Goal: Task Accomplishment & Management: Manage account settings

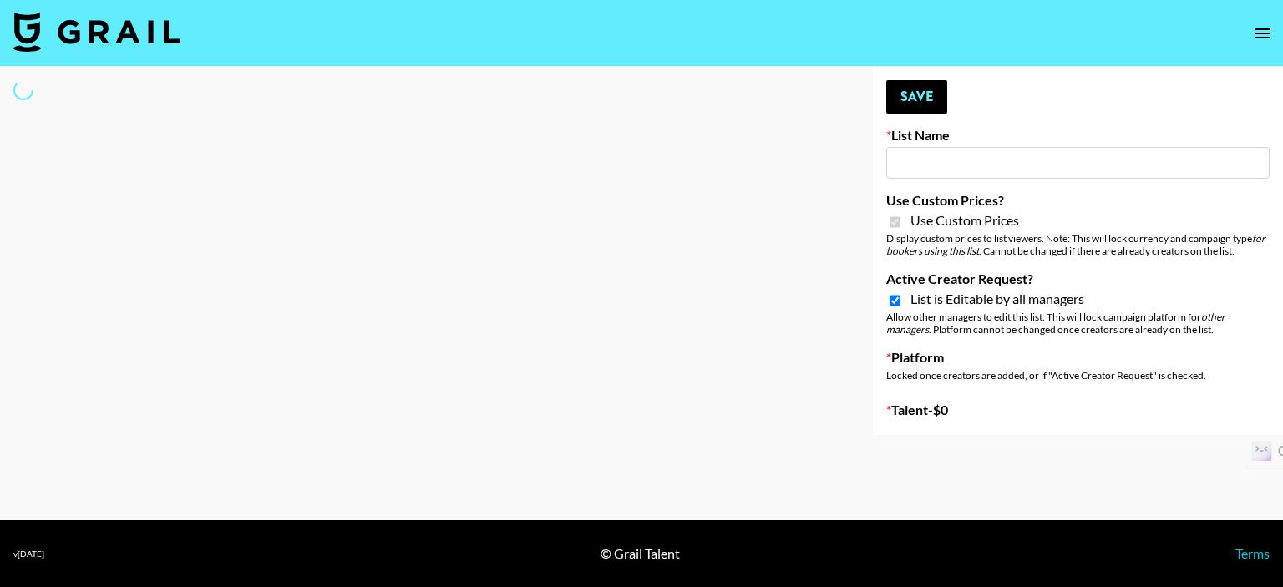
select select "Brand"
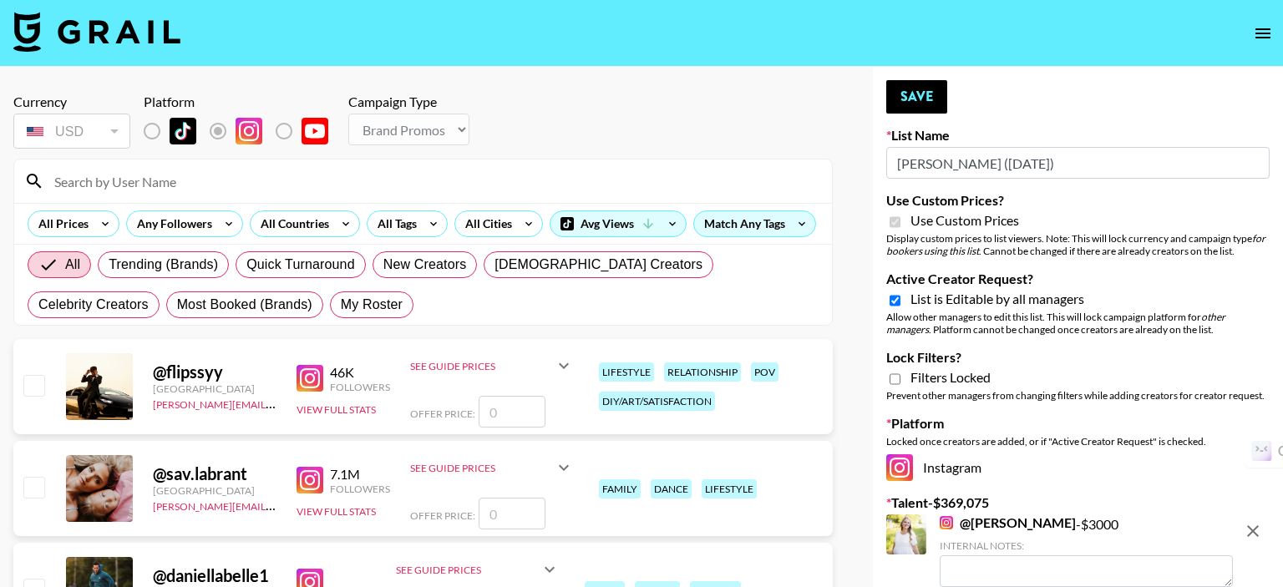
type input "[PERSON_NAME] ([DATE])"
checkbox input "true"
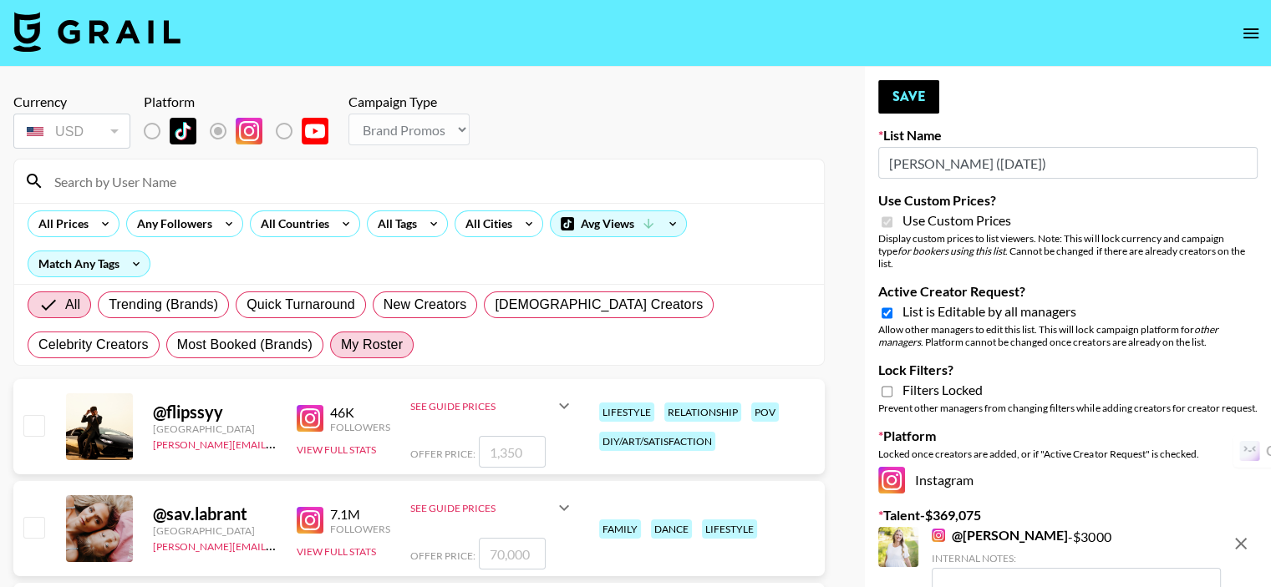
click at [341, 339] on span "My Roster" at bounding box center [372, 345] width 62 height 20
click at [341, 345] on input "My Roster" at bounding box center [341, 345] width 0 height 0
radio input "true"
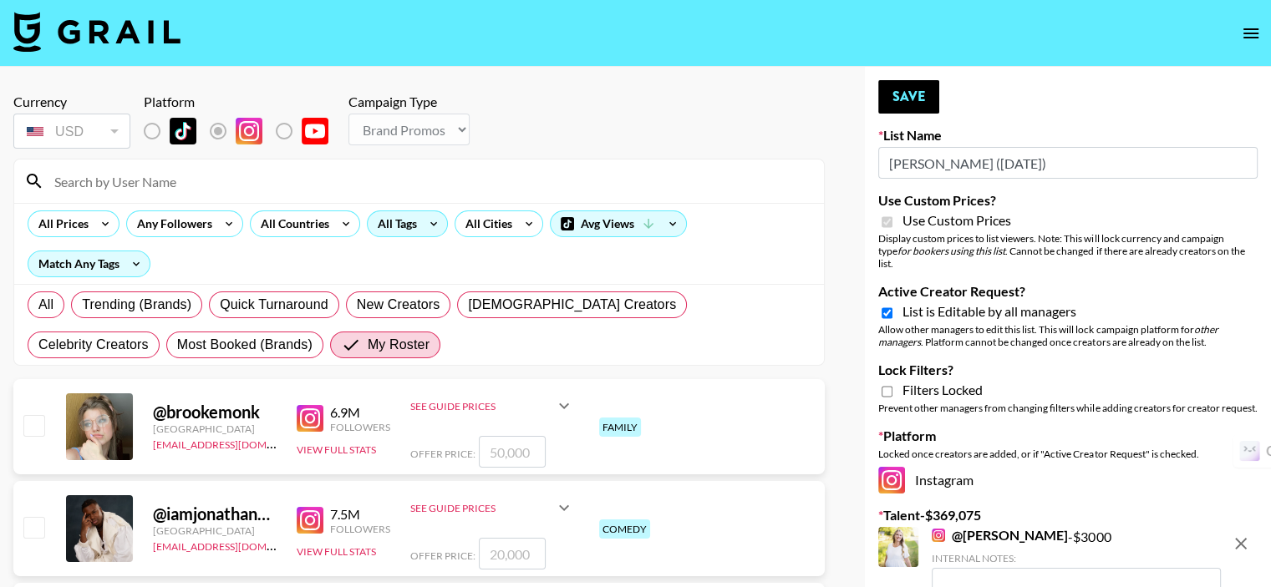
click at [389, 219] on div "All Tags" at bounding box center [394, 223] width 53 height 25
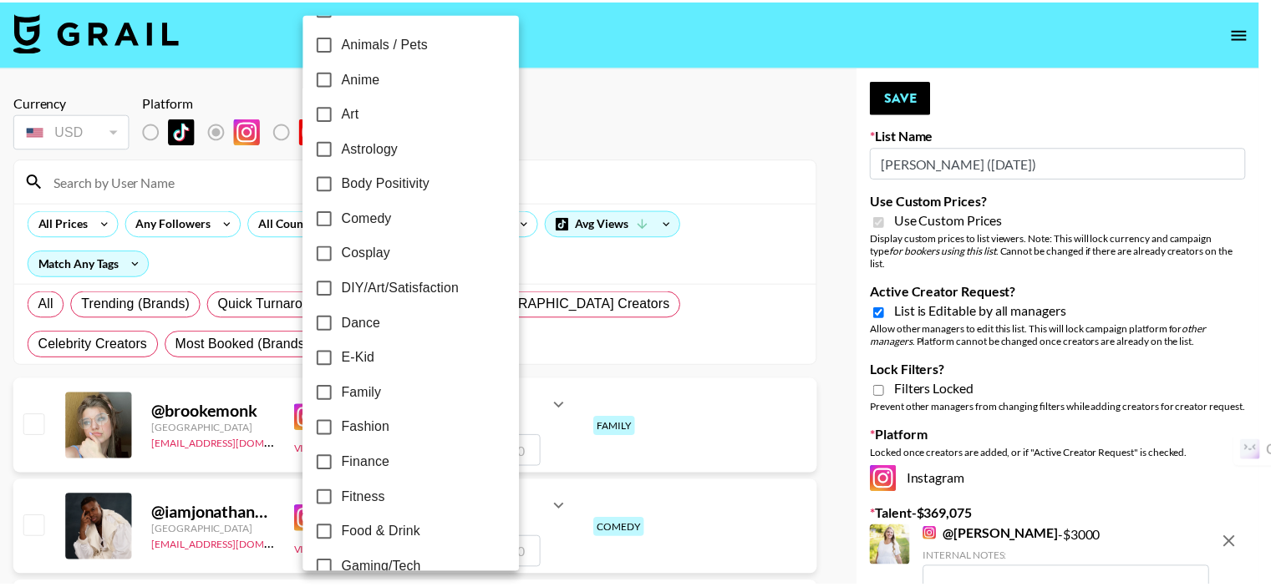
scroll to position [167, 0]
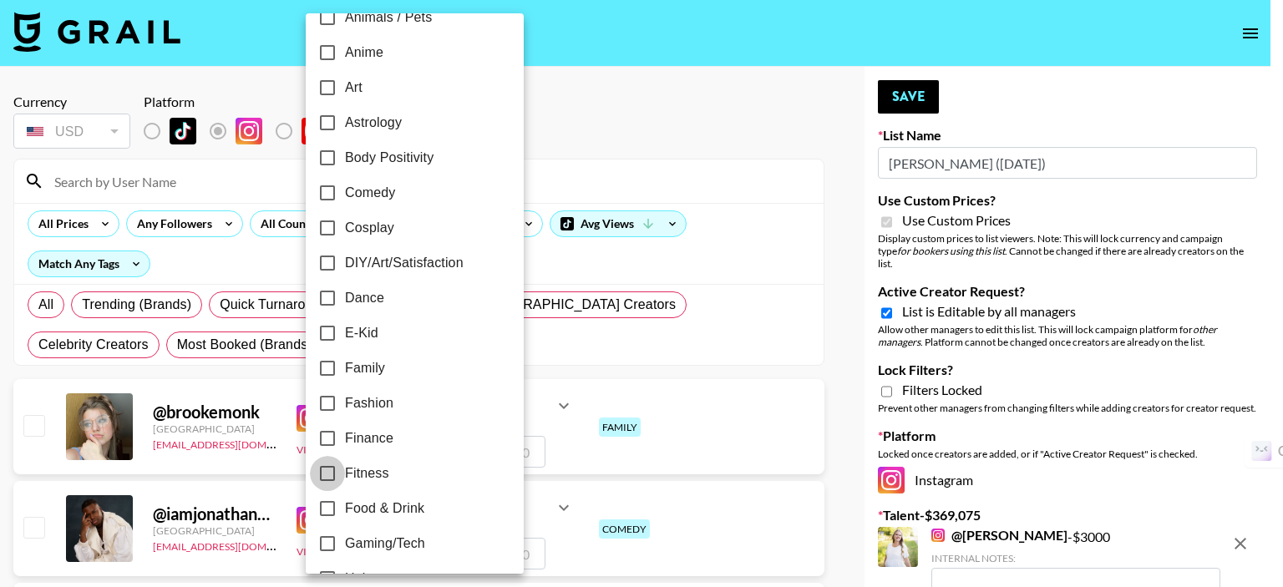
click at [330, 469] on input "Fitness" at bounding box center [327, 473] width 35 height 35
checkbox input "true"
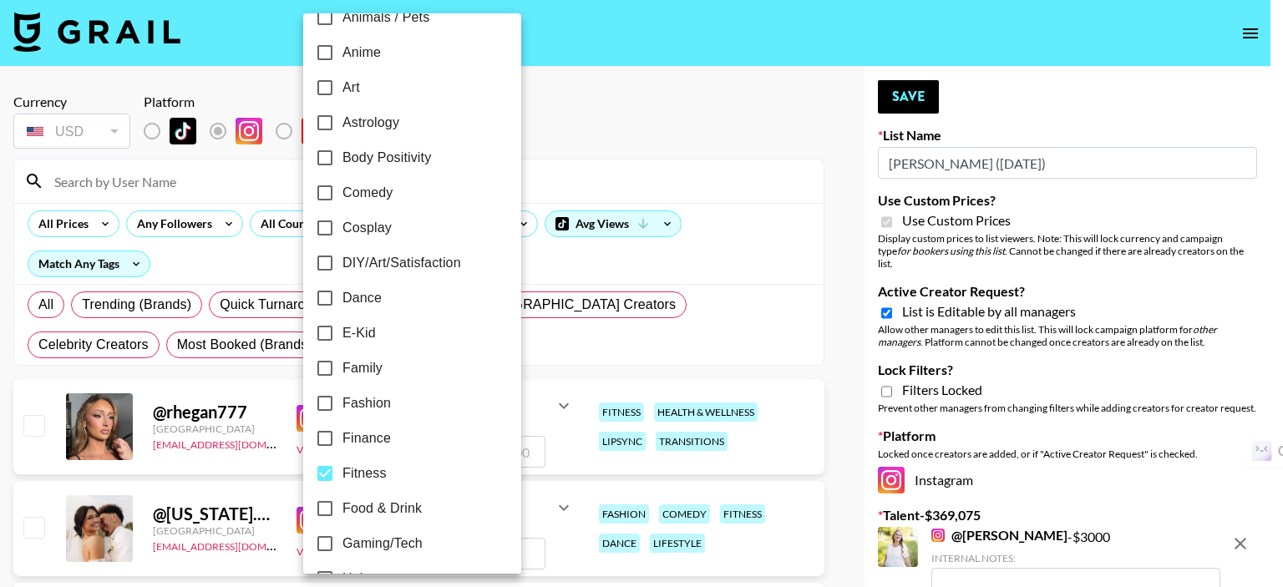
click at [559, 130] on div at bounding box center [641, 293] width 1283 height 587
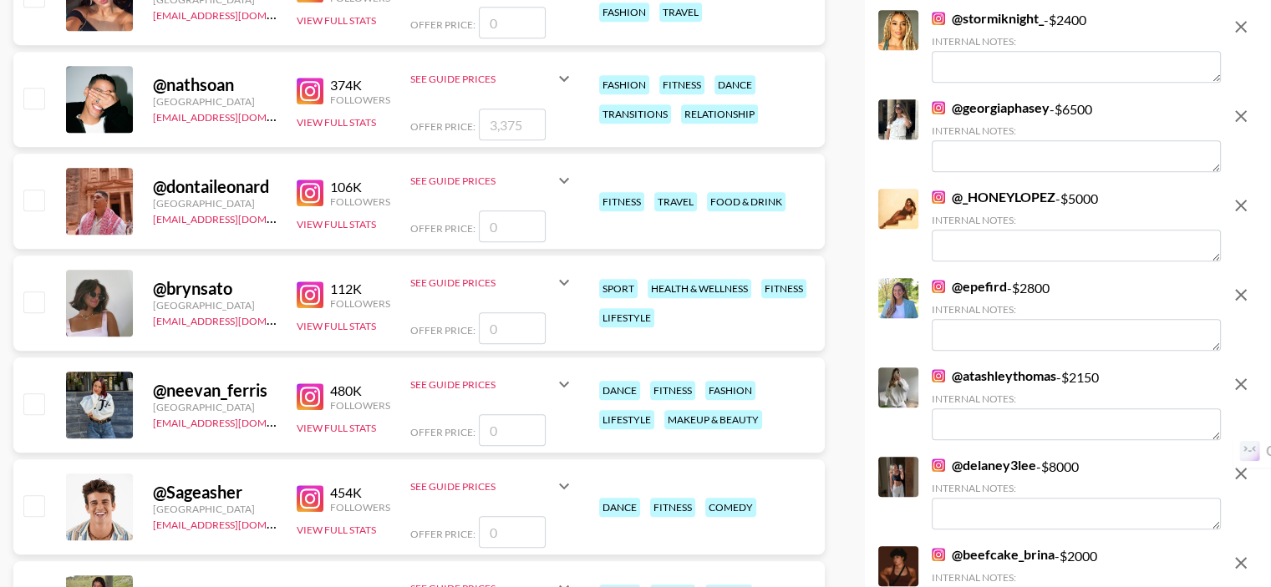
scroll to position [1170, 0]
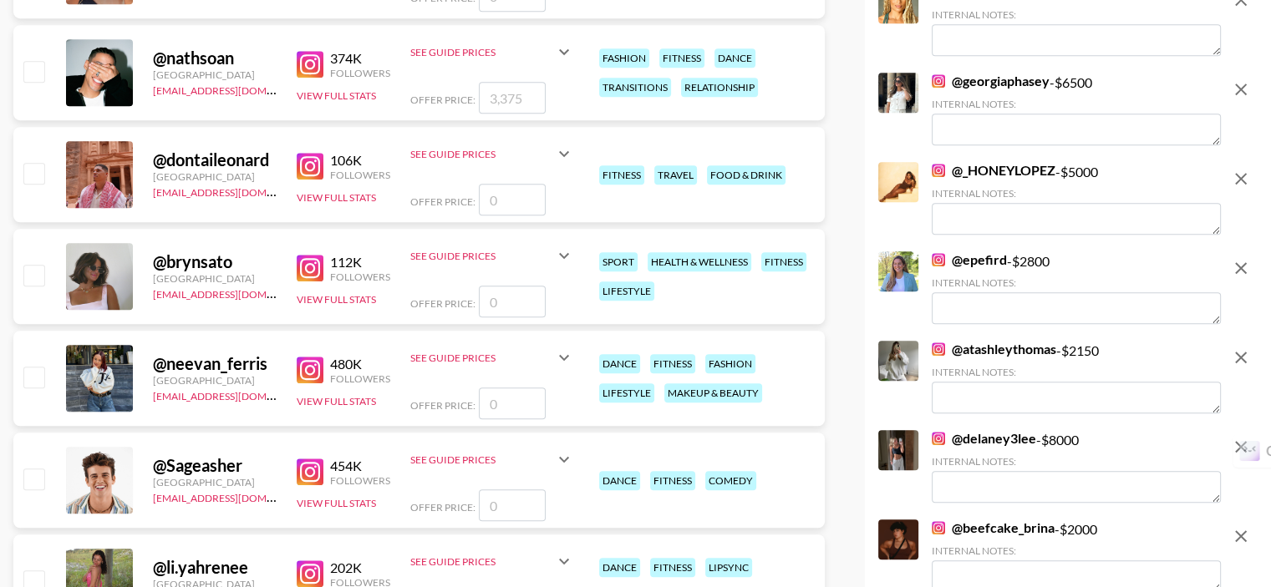
click at [37, 61] on input "checkbox" at bounding box center [33, 71] width 20 height 20
checkbox input "true"
type input "3375"
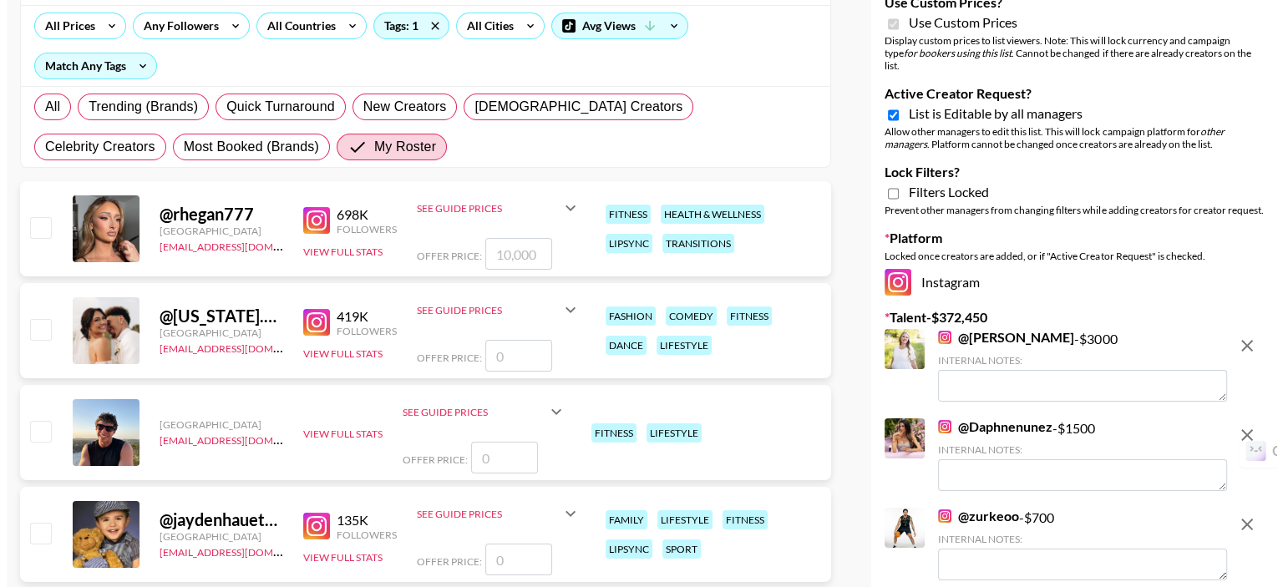
scroll to position [84, 0]
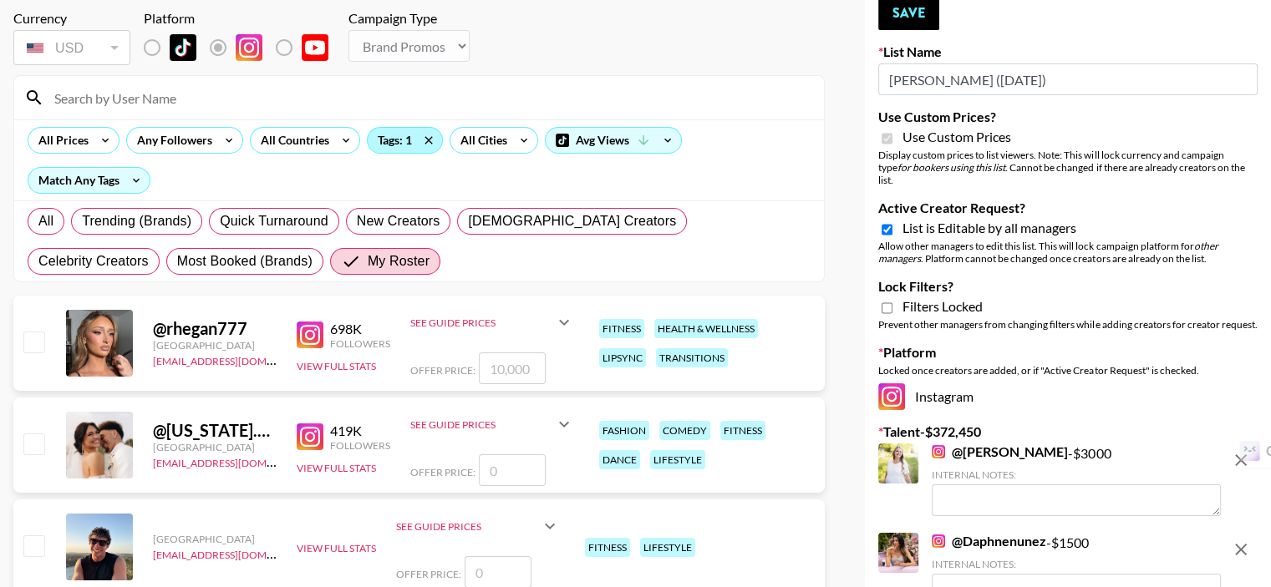
click at [388, 145] on div "Tags: 1" at bounding box center [405, 140] width 74 height 25
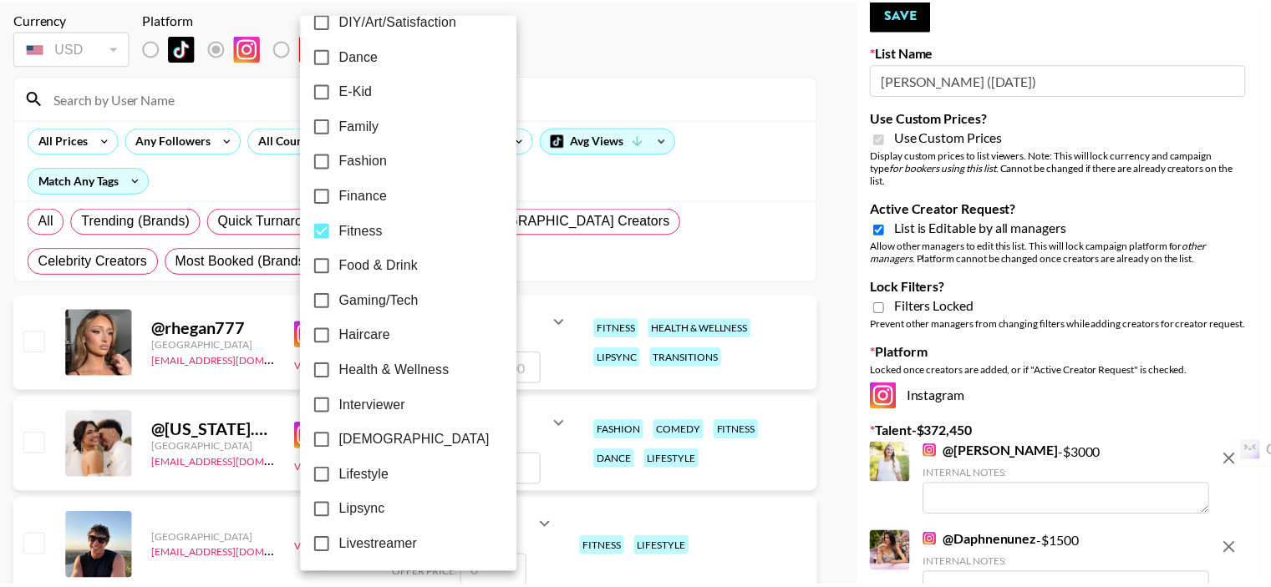
scroll to position [418, 0]
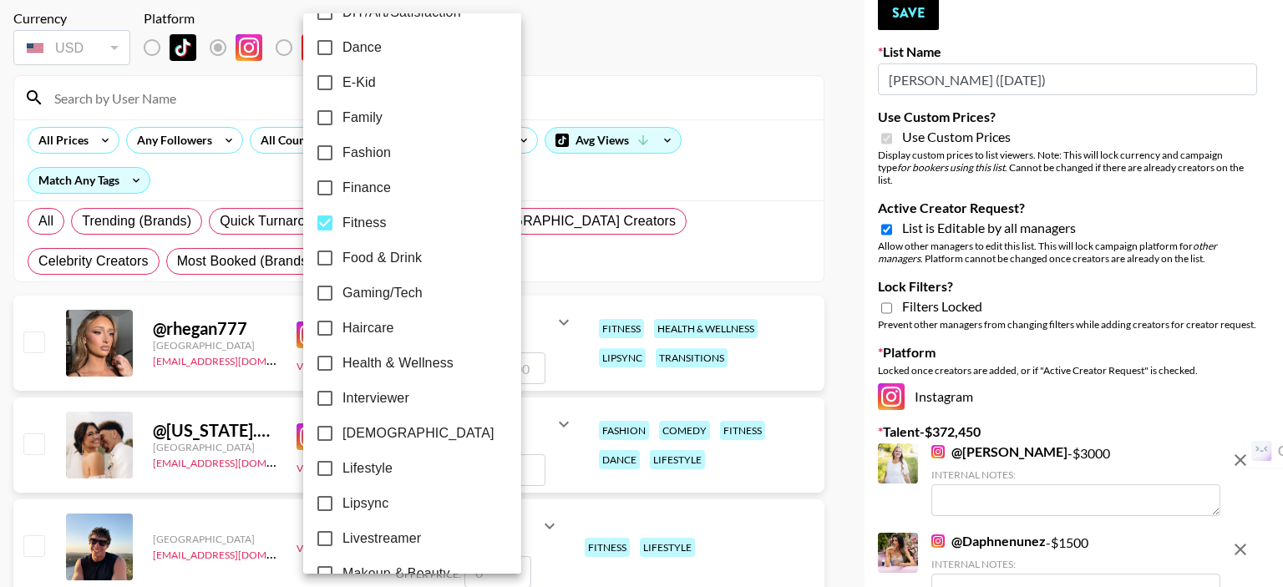
click at [328, 364] on input "Health & Wellness" at bounding box center [324, 363] width 35 height 35
checkbox input "true"
click at [588, 226] on div at bounding box center [641, 293] width 1283 height 587
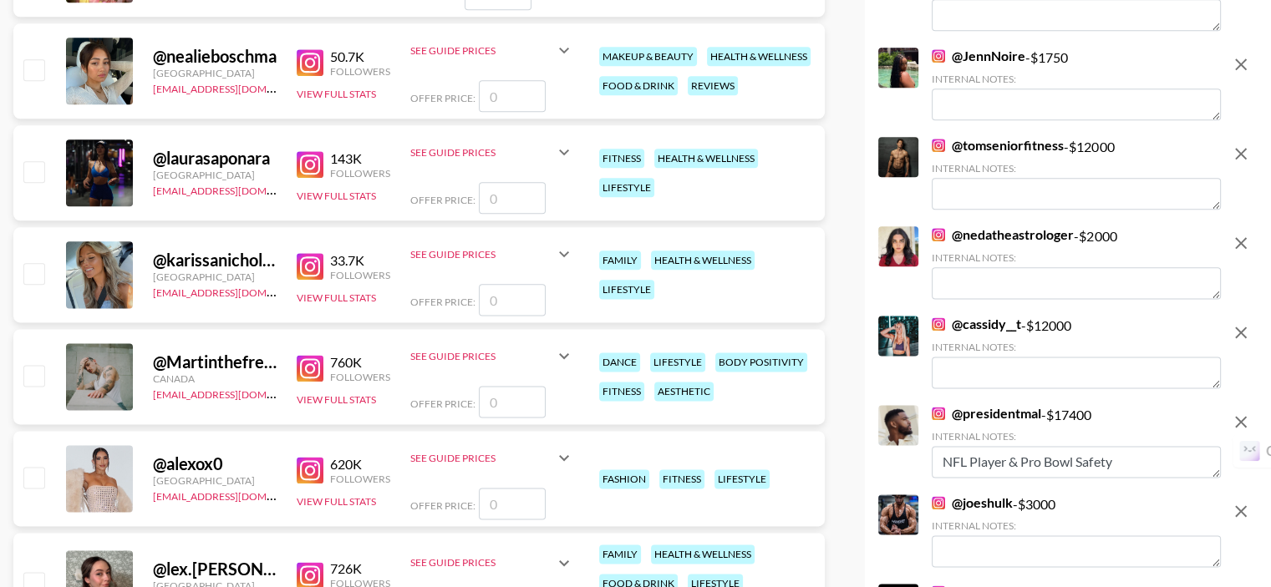
scroll to position [1922, 0]
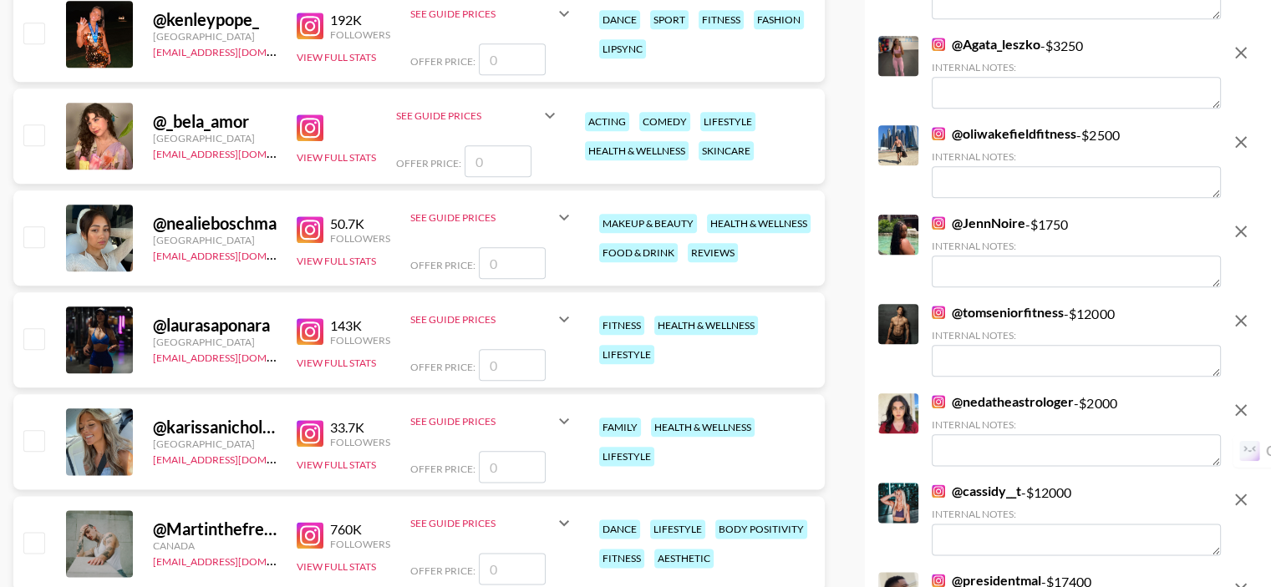
click at [530, 349] on input "number" at bounding box center [512, 365] width 67 height 32
type input "7"
checkbox input "true"
type input "7000"
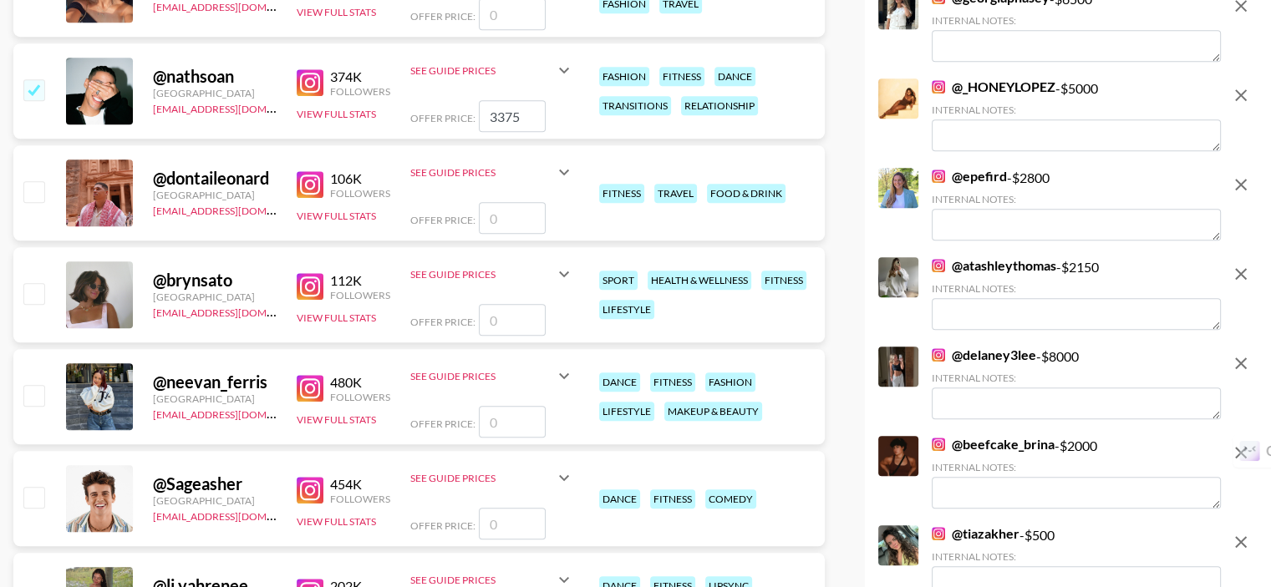
scroll to position [1170, 0]
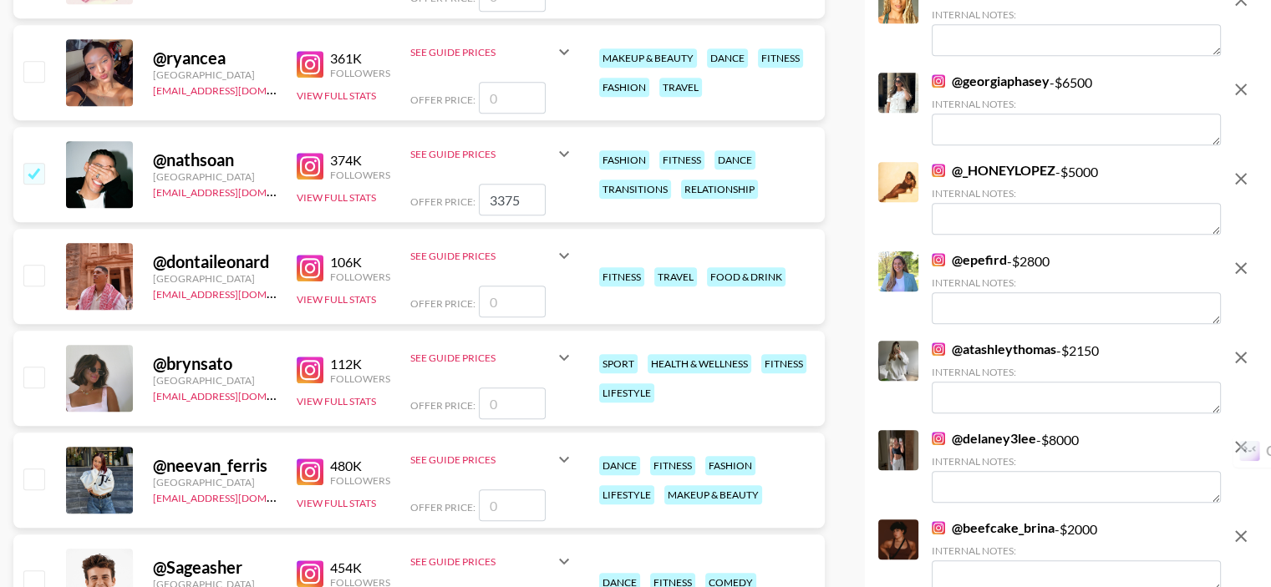
click at [508, 388] on input "number" at bounding box center [512, 404] width 67 height 32
type input "5"
checkbox input "true"
type input "5000"
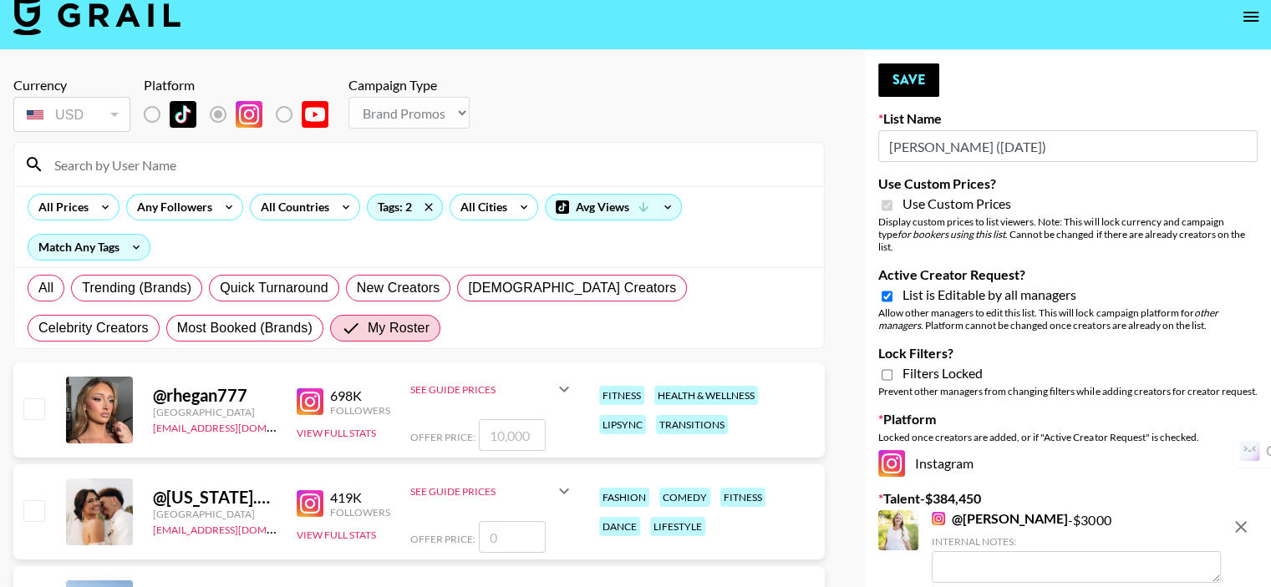
scroll to position [0, 0]
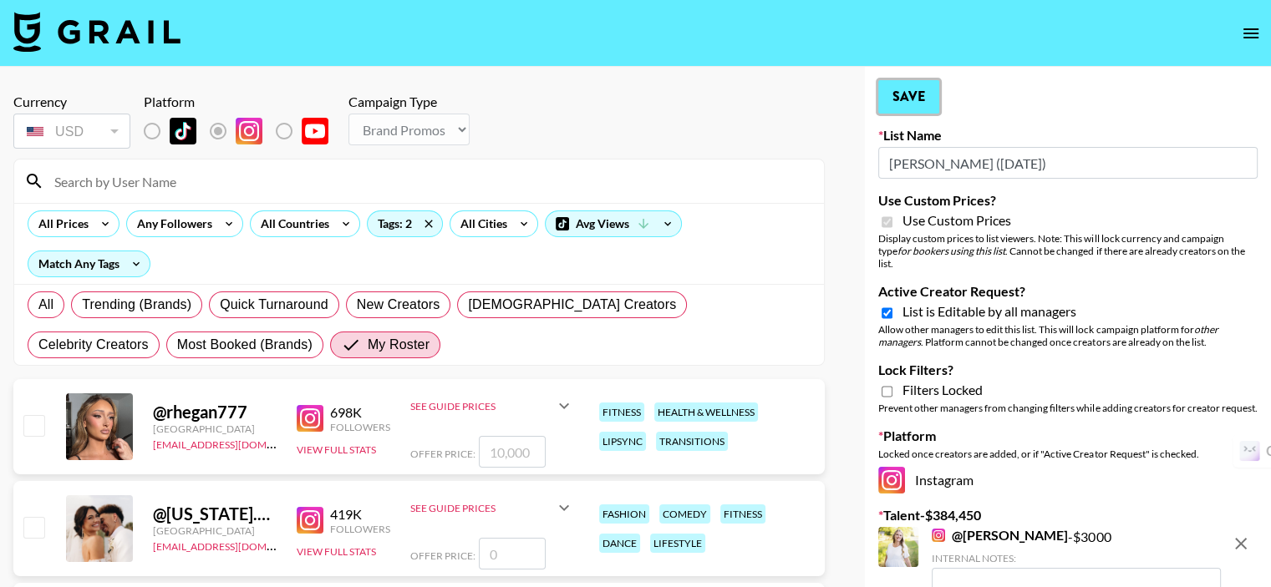
click at [897, 84] on button "Save" at bounding box center [908, 96] width 61 height 33
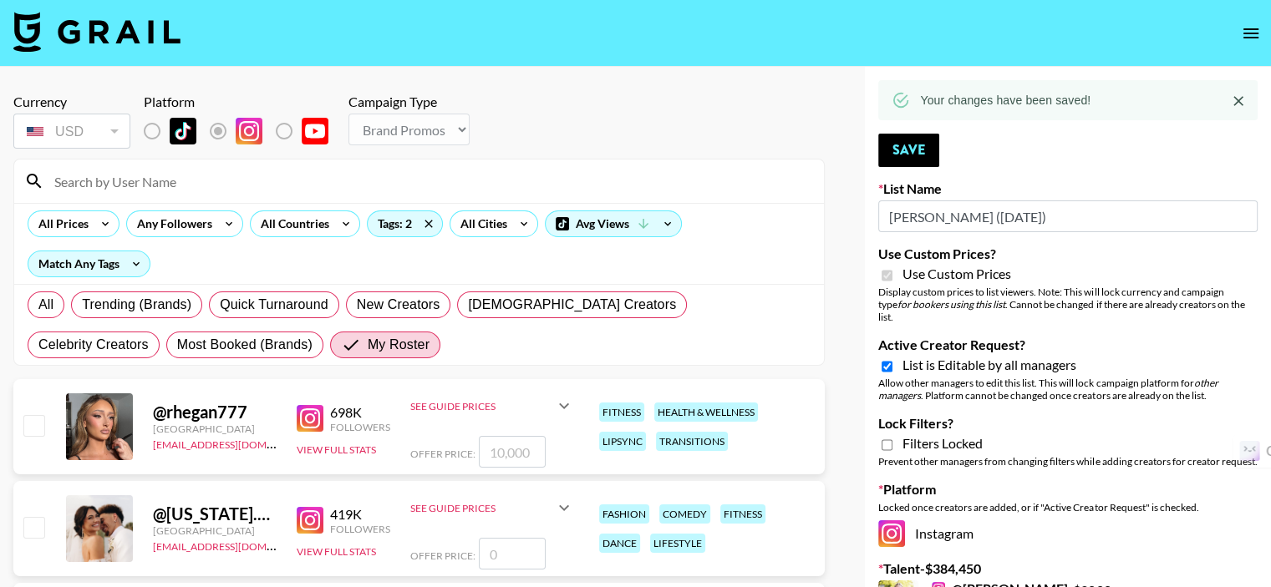
click at [1237, 98] on icon "Close" at bounding box center [1238, 101] width 17 height 17
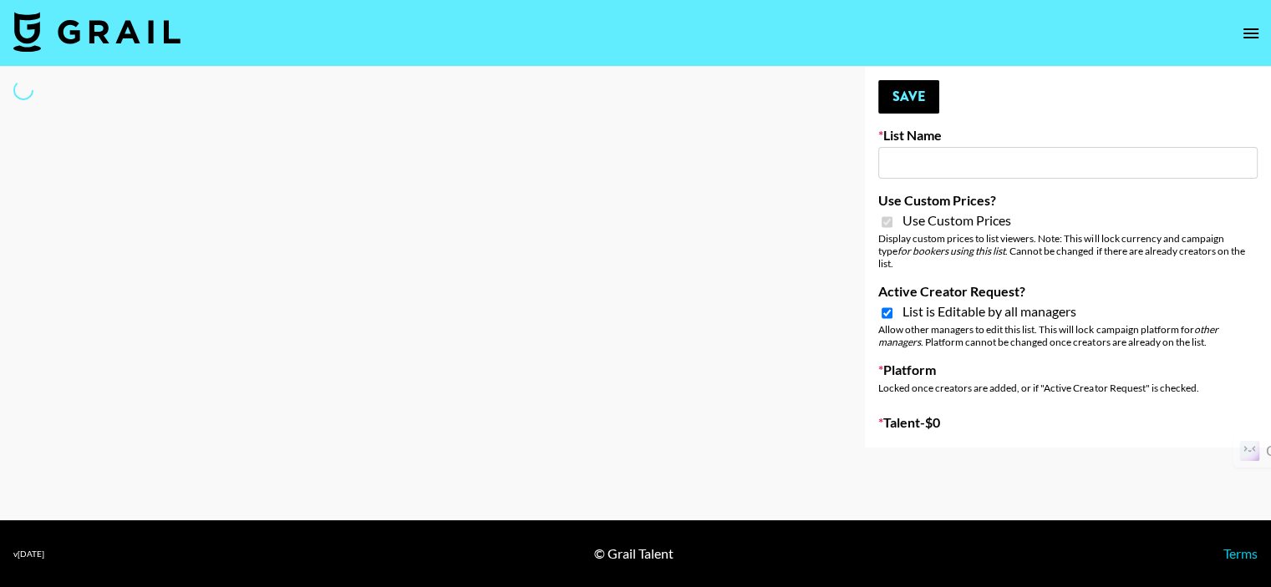
type input "Khiels ([DATE])"
checkbox input "true"
select select "Brand"
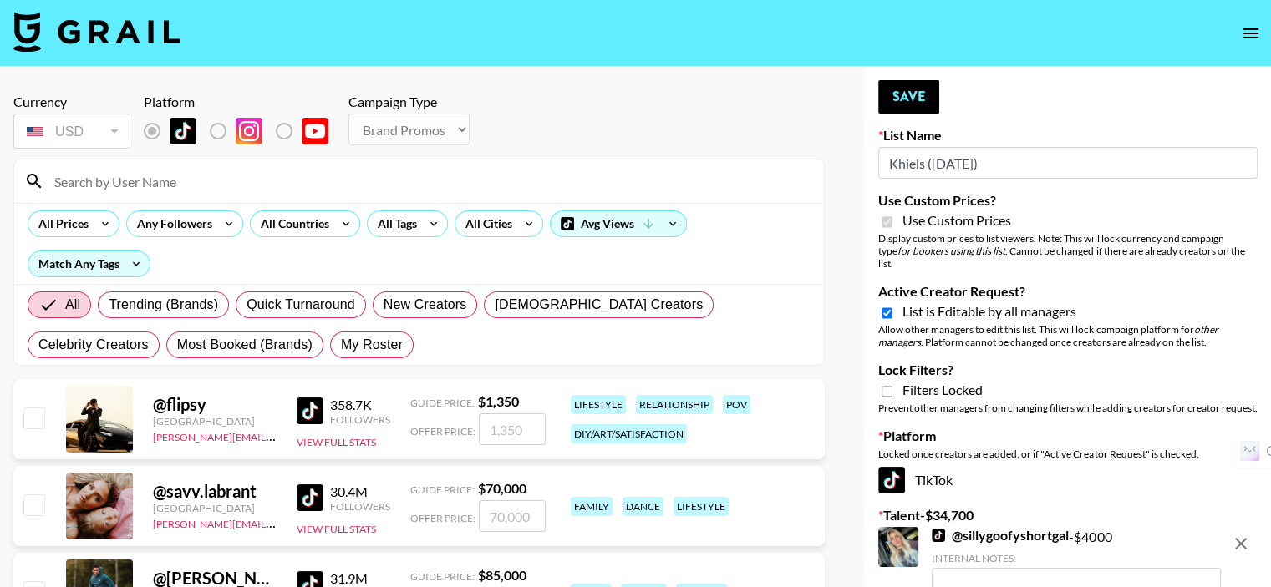
click at [211, 183] on input at bounding box center [429, 181] width 770 height 27
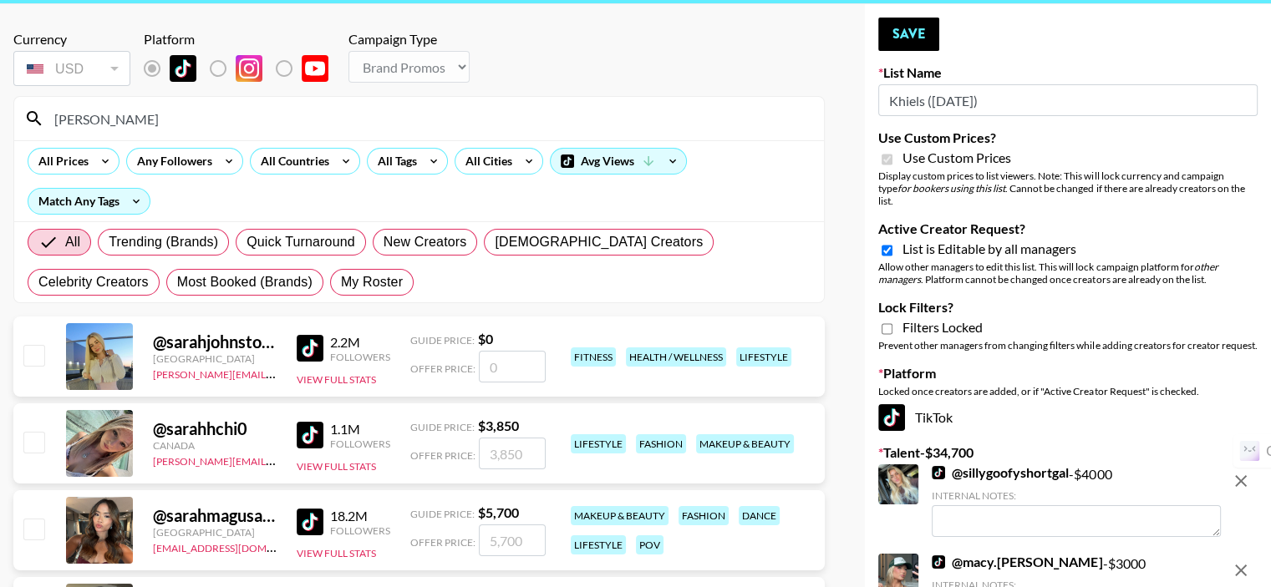
scroll to position [251, 0]
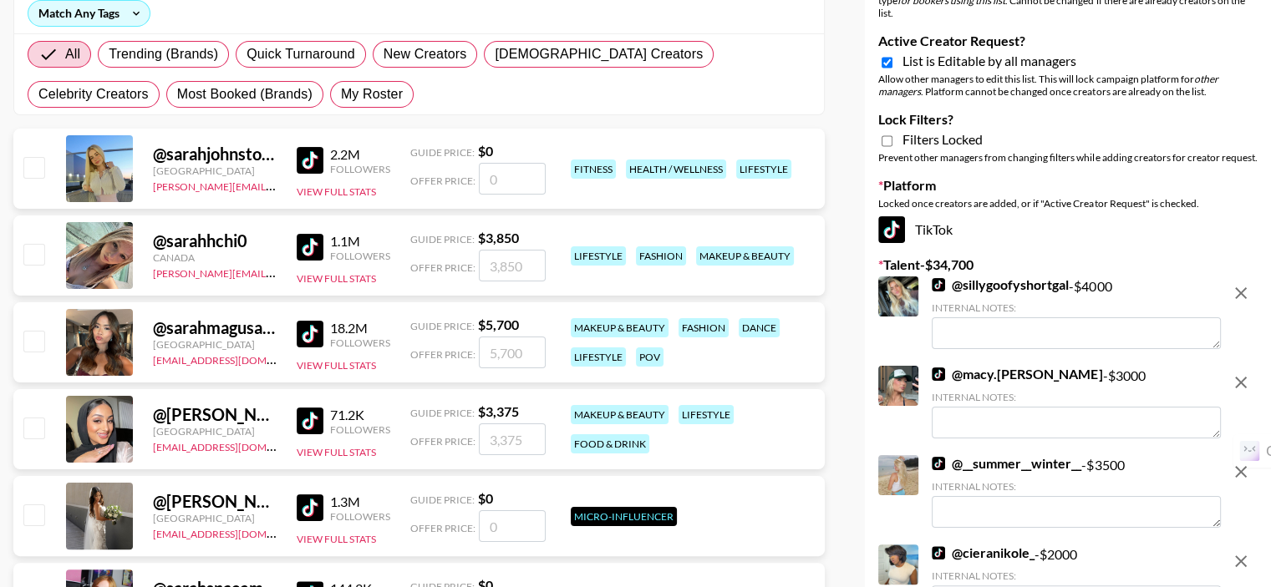
type input "[PERSON_NAME]"
click at [40, 347] on input "checkbox" at bounding box center [33, 341] width 20 height 20
checkbox input "true"
type input "5700"
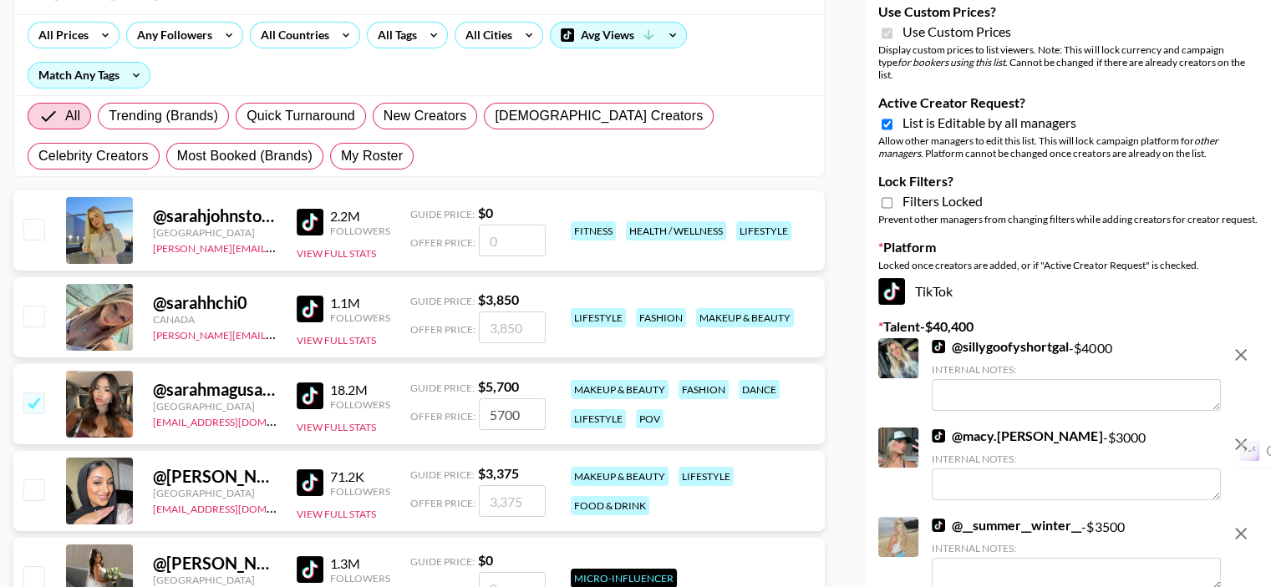
scroll to position [0, 0]
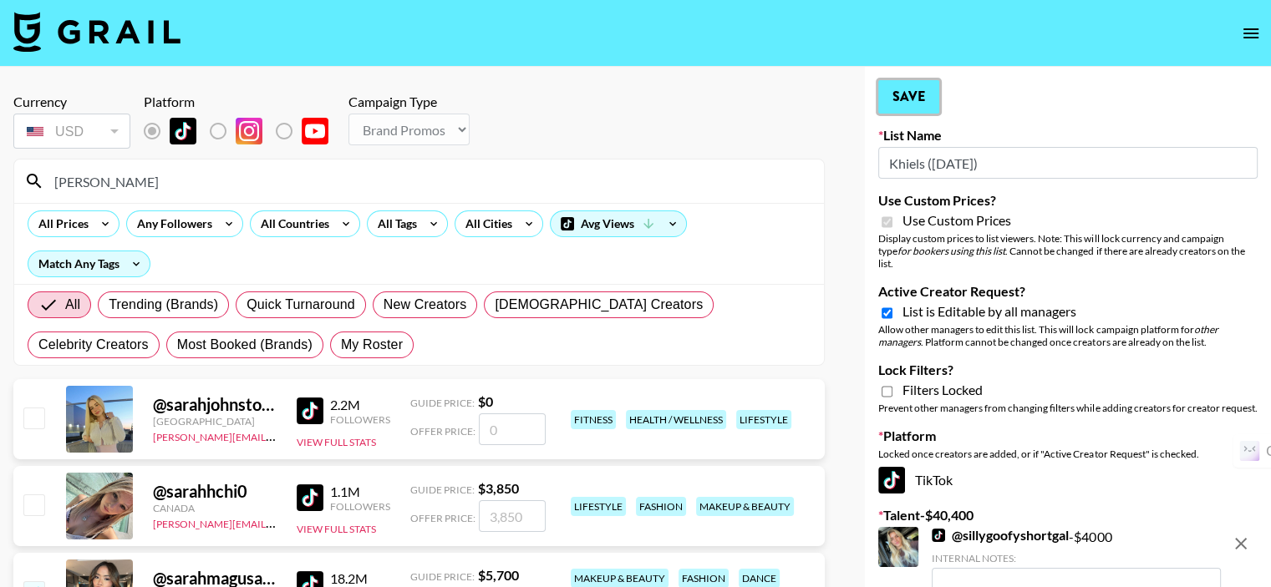
click at [911, 103] on button "Save" at bounding box center [908, 96] width 61 height 33
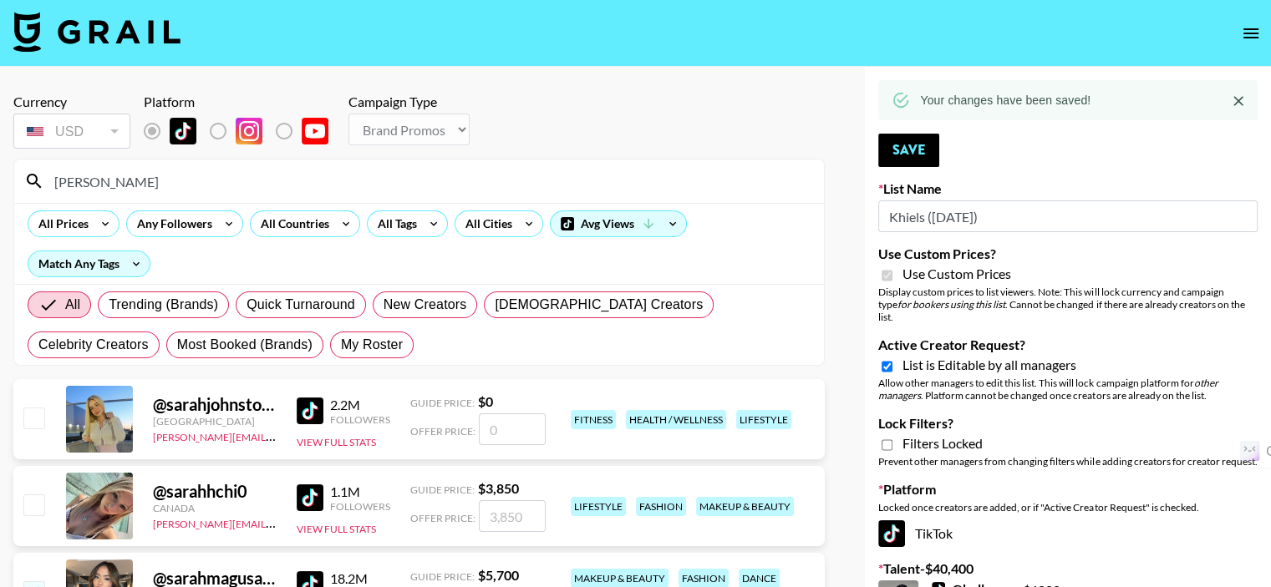
click at [1233, 100] on icon "Close" at bounding box center [1238, 101] width 17 height 17
